Goal: Transaction & Acquisition: Purchase product/service

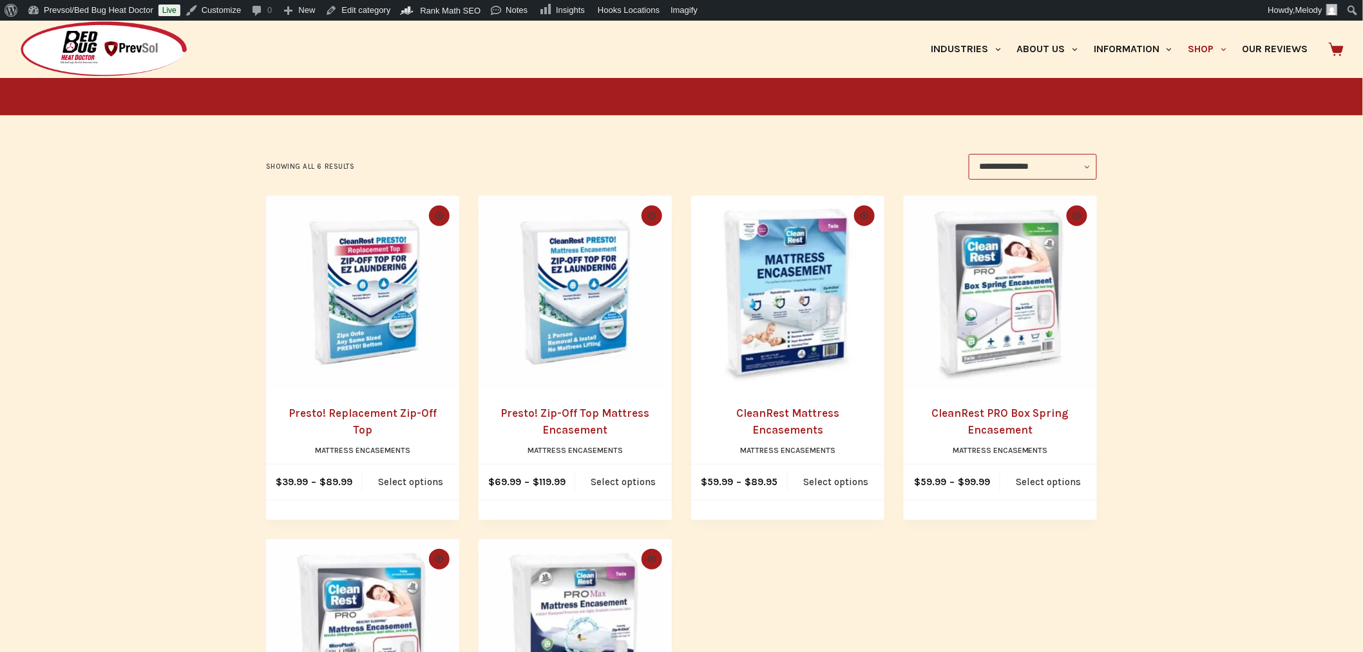
click at [377, 324] on img "Presto! Replacement Zip-Off Top" at bounding box center [362, 292] width 193 height 193
